Goal: Task Accomplishment & Management: Manage account settings

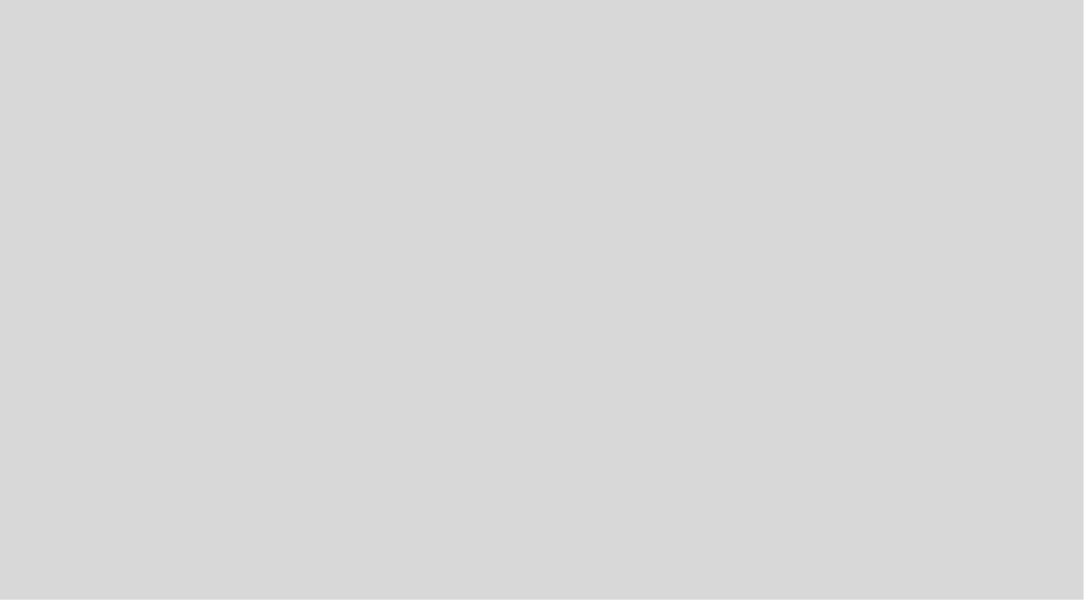
select select "es"
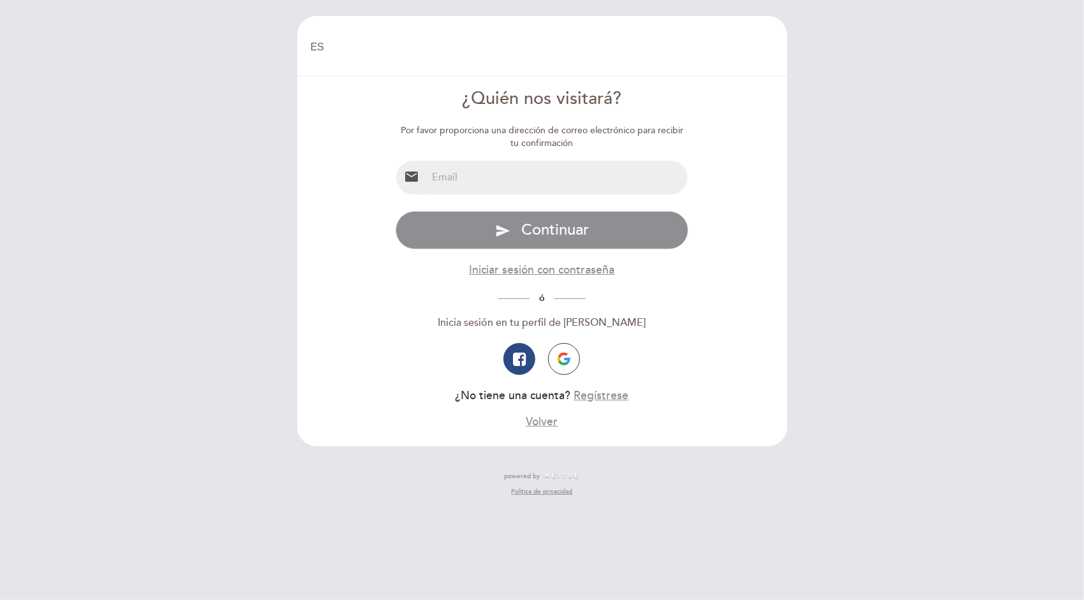
click at [490, 175] on input "email" at bounding box center [557, 178] width 261 height 34
type input "[EMAIL_ADDRESS][DOMAIN_NAME]"
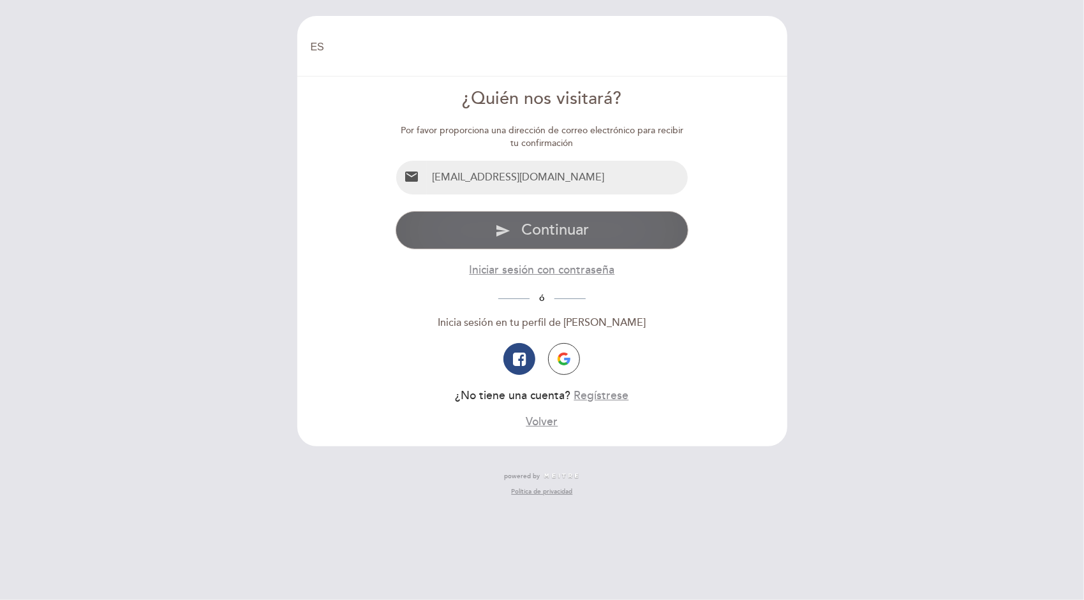
click at [555, 228] on span "Continuar" at bounding box center [555, 230] width 68 height 18
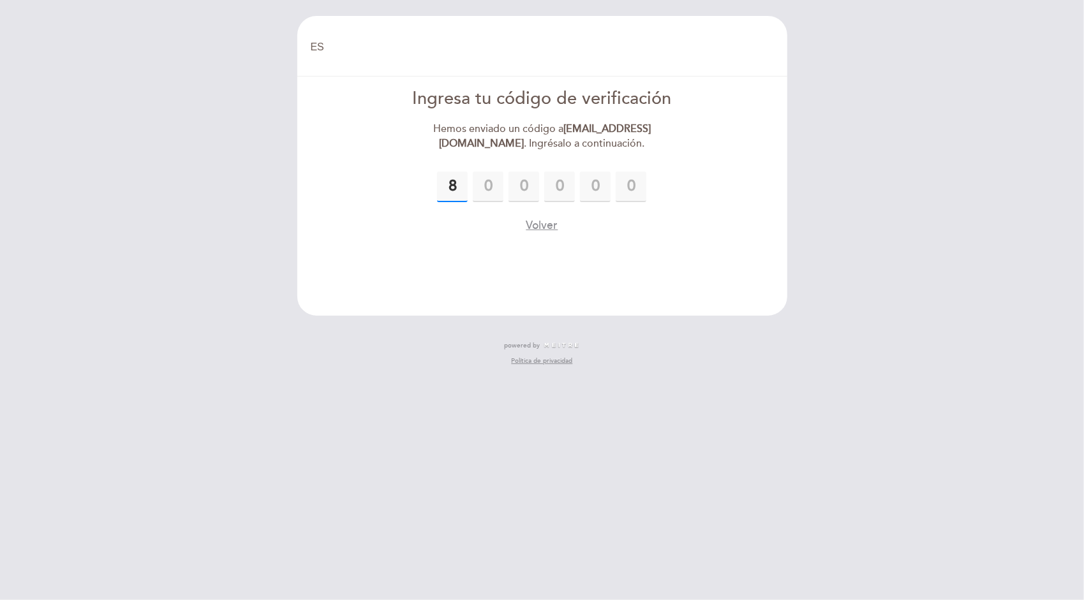
type input "8"
type input "2"
type input "6"
type input "2"
type input "3"
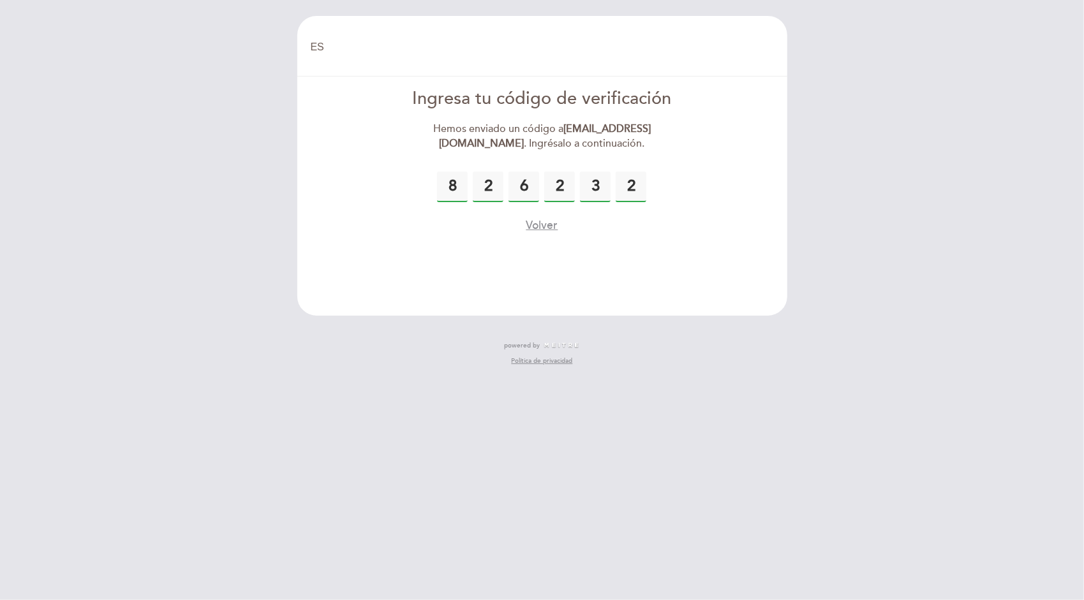
type input "2"
